Goal: Task Accomplishment & Management: Manage account settings

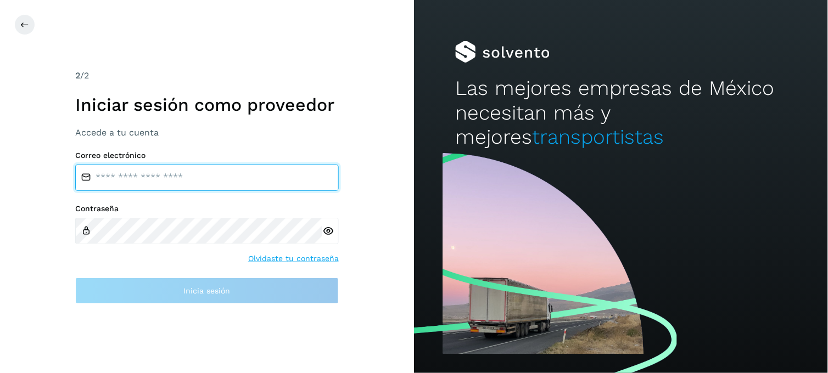
type input "**********"
click at [178, 180] on input "**********" at bounding box center [207, 178] width 264 height 26
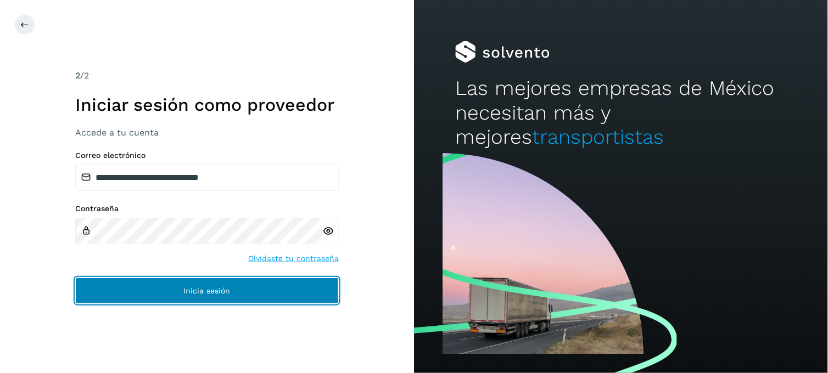
click at [163, 289] on button "Inicia sesión" at bounding box center [207, 291] width 264 height 26
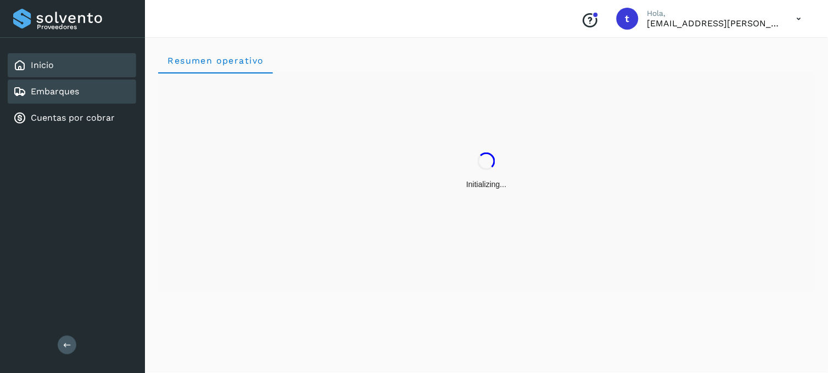
click at [78, 91] on link "Embarques" at bounding box center [55, 91] width 48 height 10
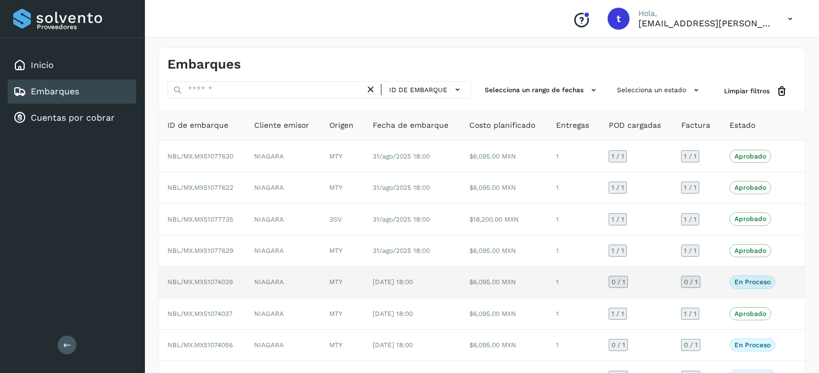
click at [298, 284] on td "NIAGARA" at bounding box center [282, 282] width 75 height 31
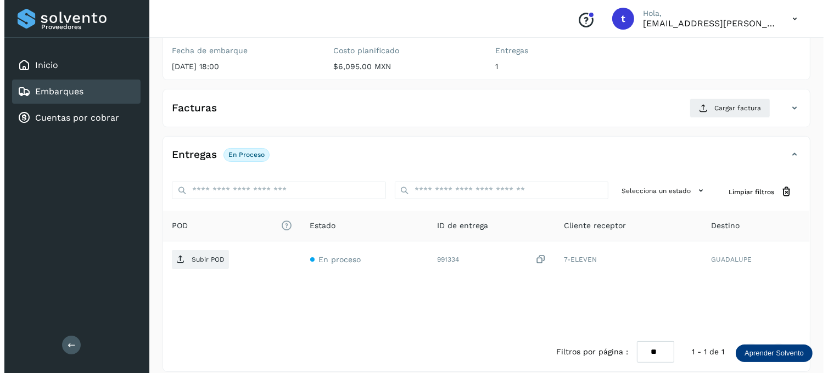
scroll to position [148, 0]
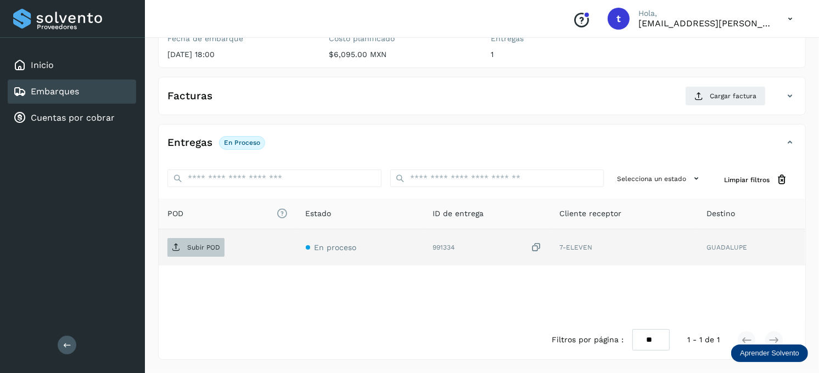
click at [205, 249] on p "Subir POD" at bounding box center [203, 248] width 33 height 8
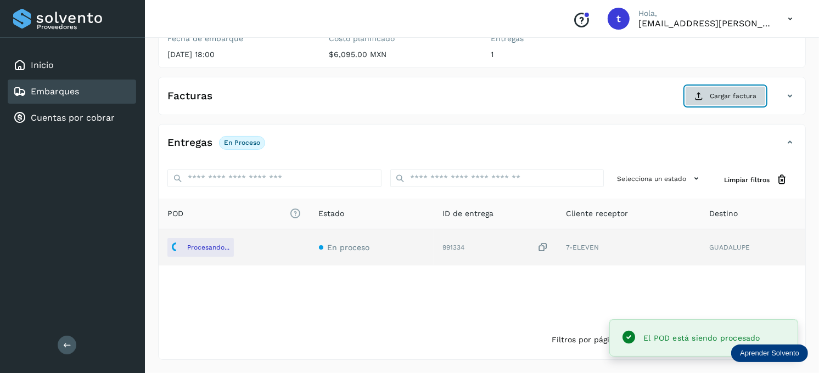
click at [724, 96] on span "Cargar factura" at bounding box center [733, 96] width 47 height 10
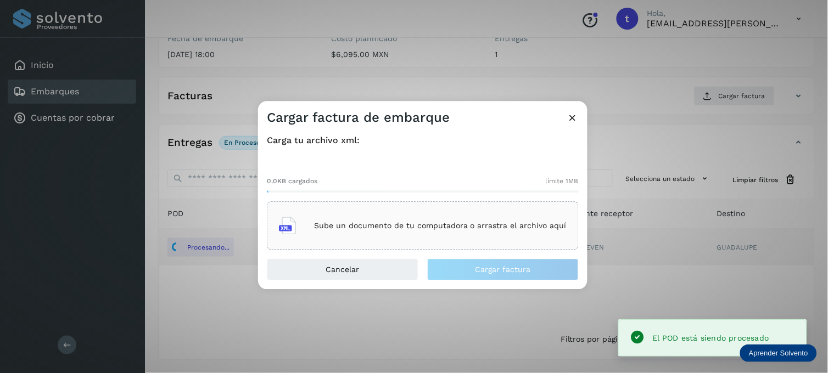
click at [432, 228] on p "Sube un documento de tu computadora o arrastra el archivo aquí" at bounding box center [440, 225] width 253 height 9
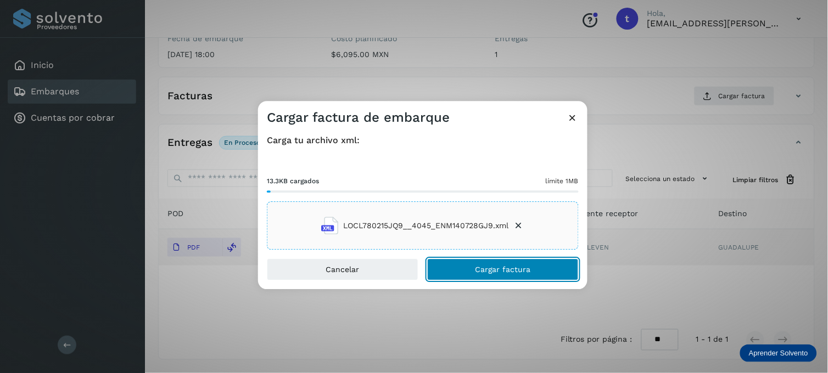
click at [466, 265] on button "Cargar factura" at bounding box center [503, 270] width 152 height 22
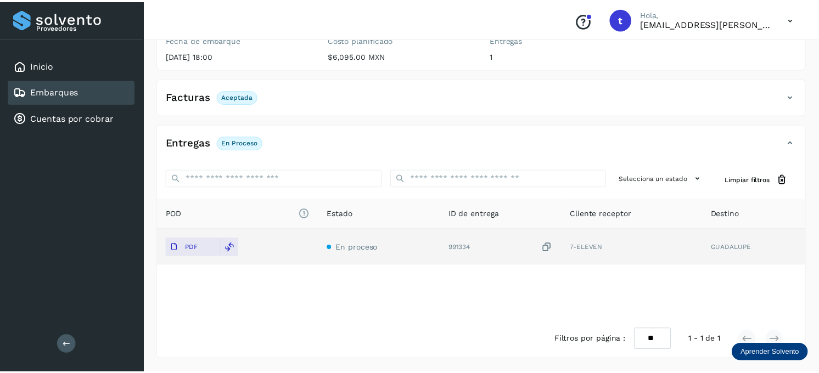
scroll to position [147, 0]
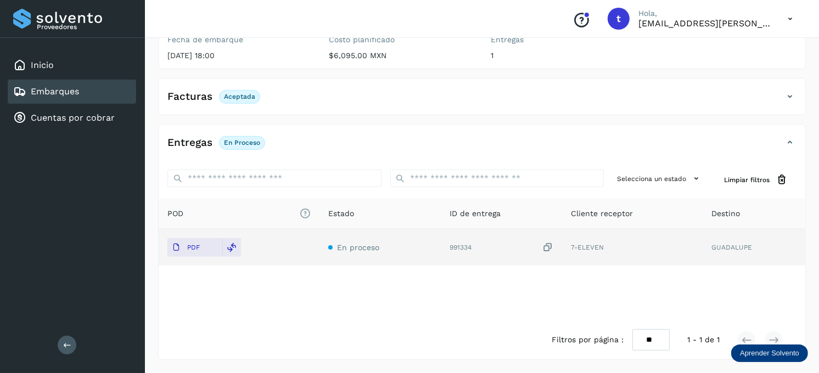
click at [36, 91] on link "Embarques" at bounding box center [55, 91] width 48 height 10
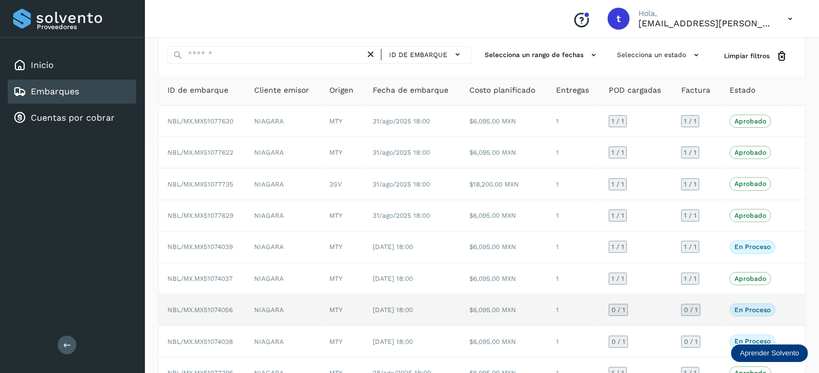
scroll to position [61, 0]
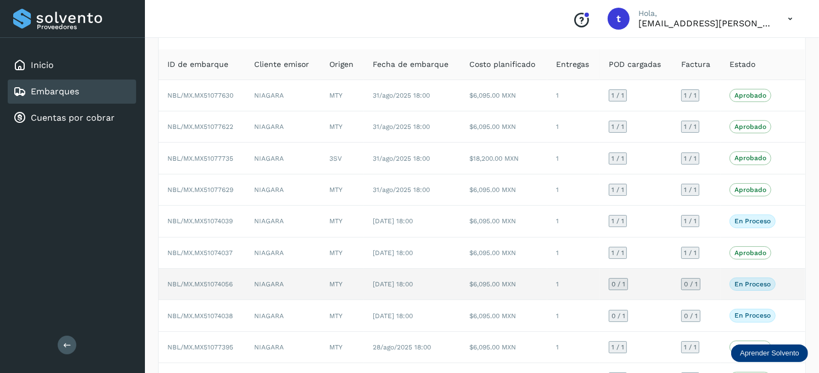
click at [239, 282] on td "NBL/MX.MX51074056" at bounding box center [202, 284] width 87 height 31
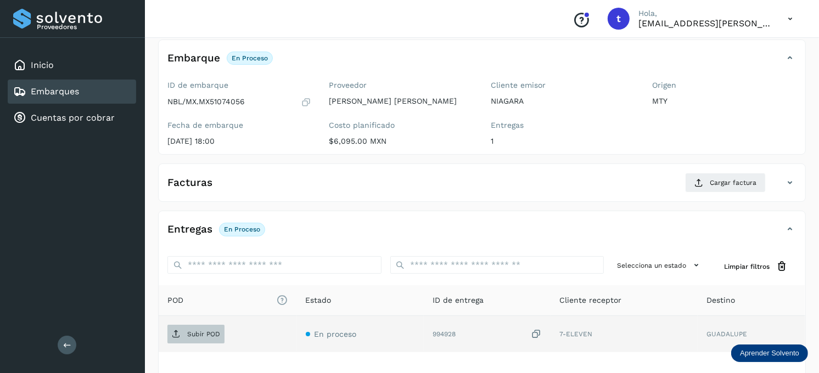
click at [200, 332] on p "Subir POD" at bounding box center [203, 335] width 33 height 8
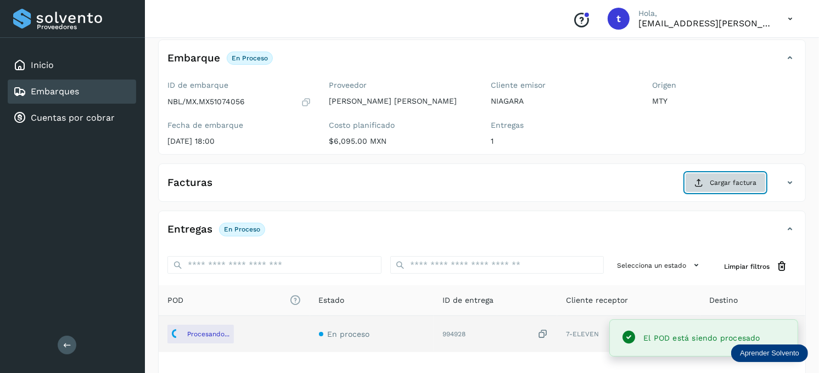
click at [740, 186] on span "Cargar factura" at bounding box center [733, 183] width 47 height 10
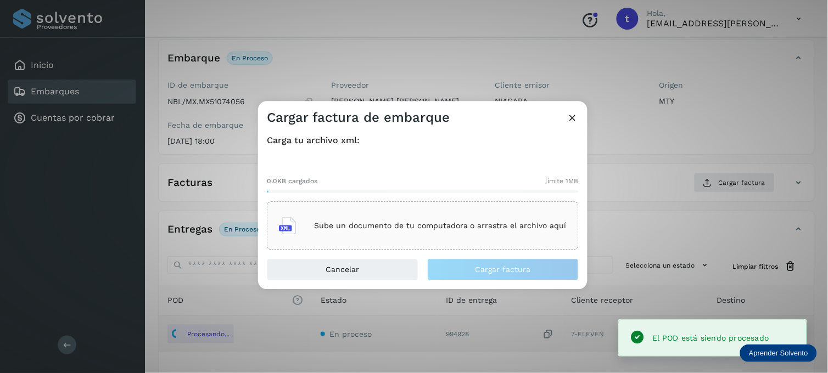
click at [371, 216] on div "Sube un documento de tu computadora o arrastra el archivo aquí" at bounding box center [423, 226] width 288 height 30
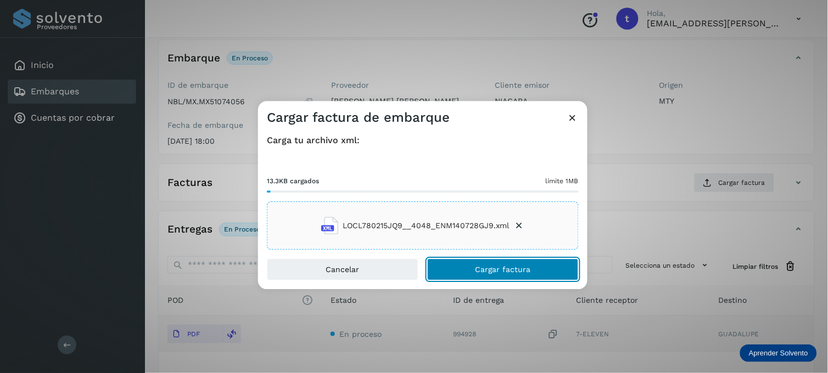
click at [501, 266] on span "Cargar factura" at bounding box center [503, 270] width 55 height 8
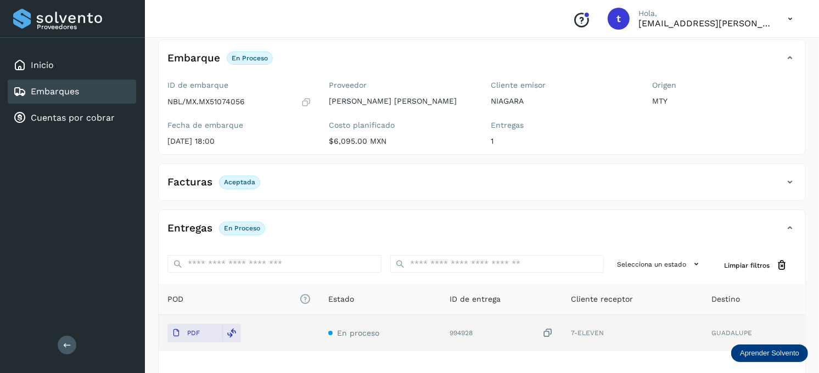
click at [85, 91] on div "Embarques" at bounding box center [72, 92] width 129 height 24
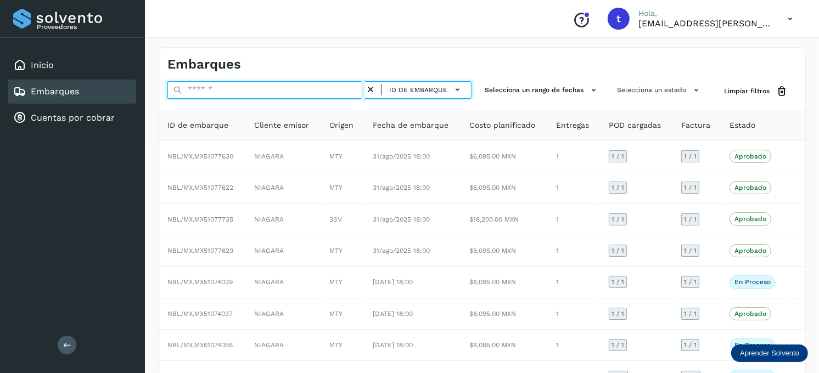
click at [283, 81] on input "text" at bounding box center [267, 90] width 198 height 18
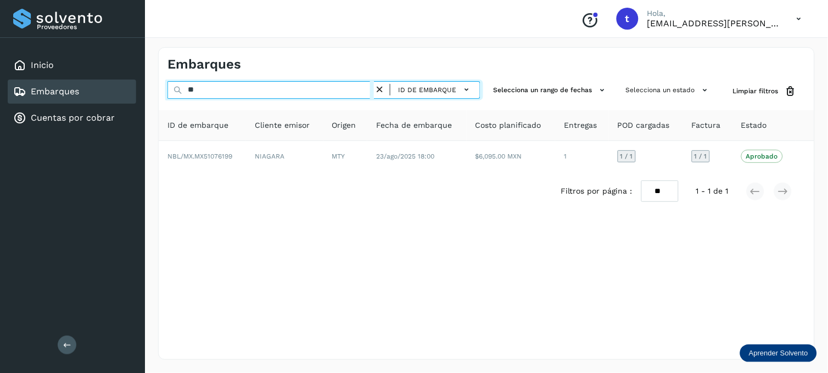
type input "*"
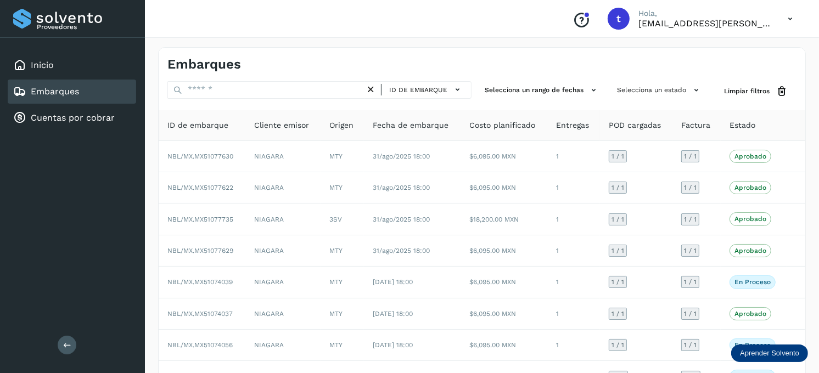
click at [85, 90] on div "Embarques" at bounding box center [72, 92] width 129 height 24
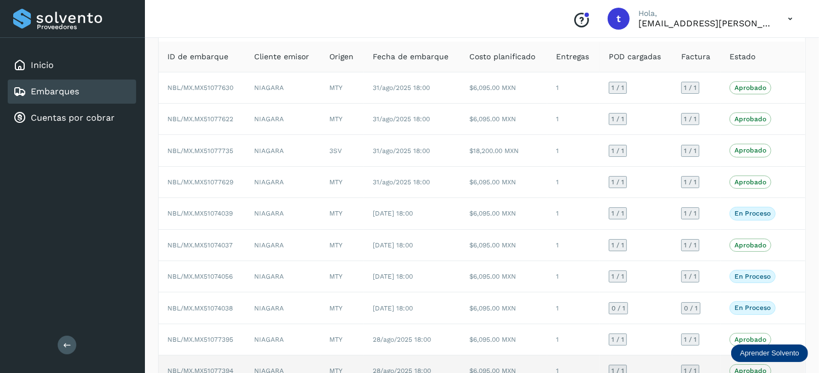
scroll to position [136, 0]
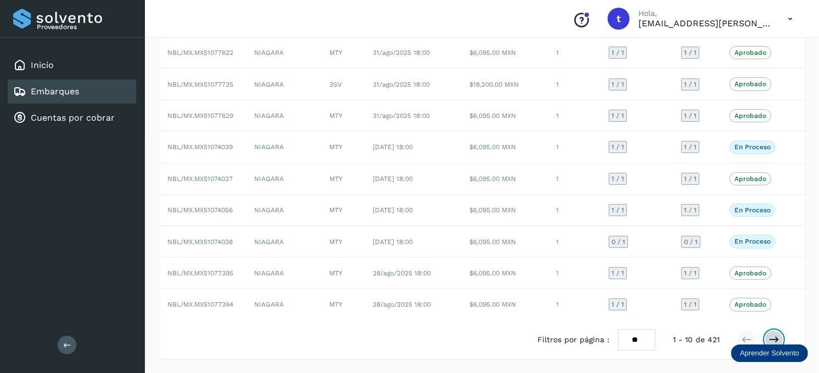
click at [778, 337] on icon at bounding box center [774, 339] width 11 height 11
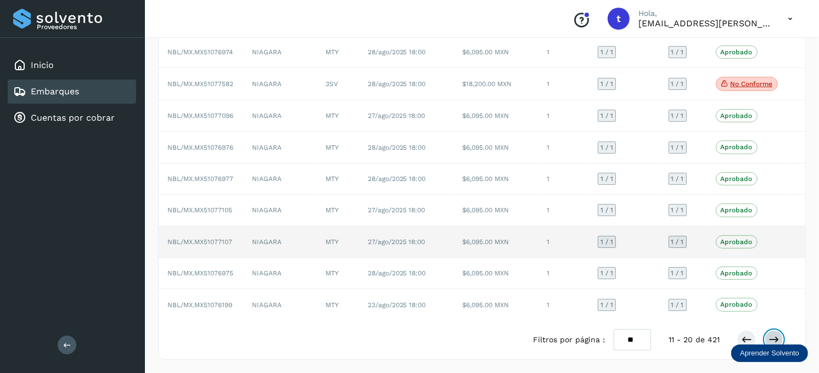
scroll to position [138, 0]
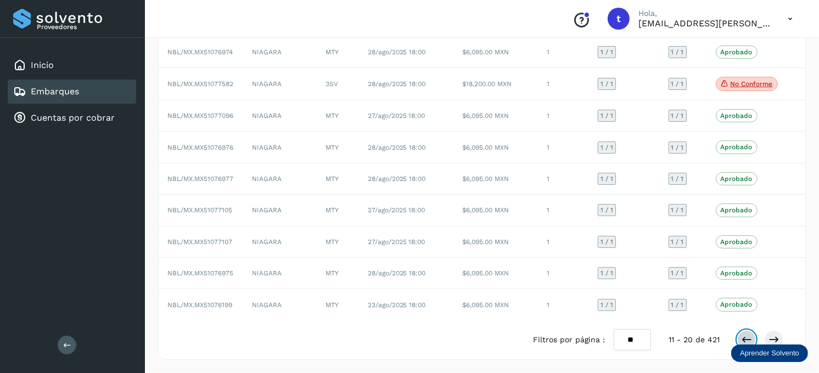
click at [747, 339] on icon at bounding box center [746, 339] width 11 height 11
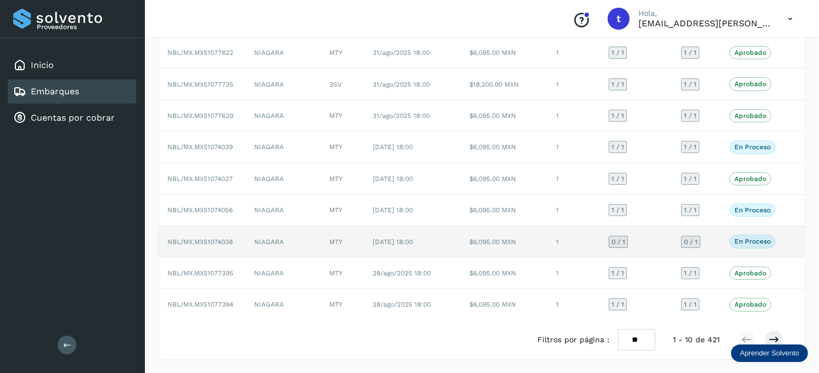
scroll to position [136, 0]
